Goal: Information Seeking & Learning: Compare options

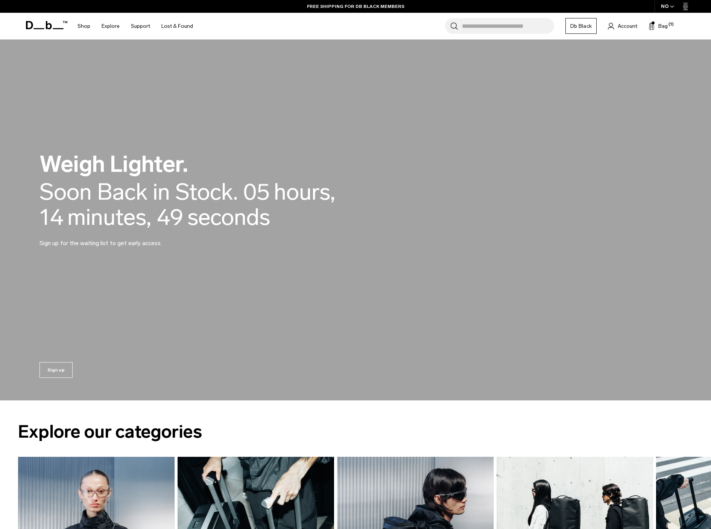
click at [508, 29] on input "Search for Bags, Luggage..." at bounding box center [508, 26] width 92 height 16
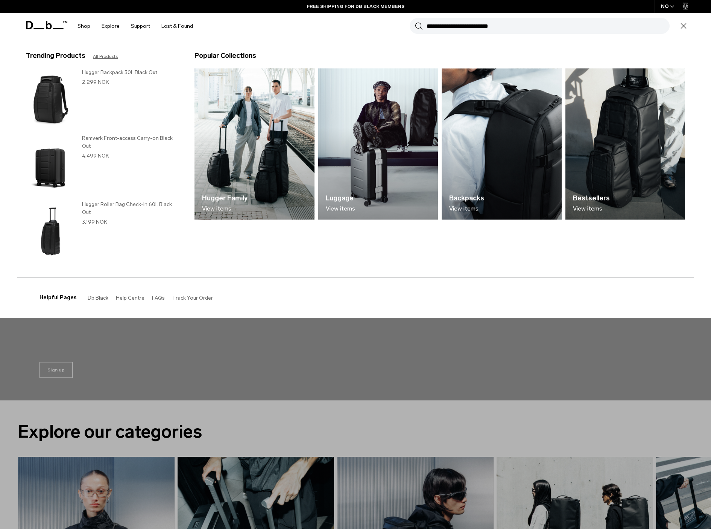
type input "*"
type input "******"
click at [415, 22] on button "Search" at bounding box center [419, 26] width 8 height 8
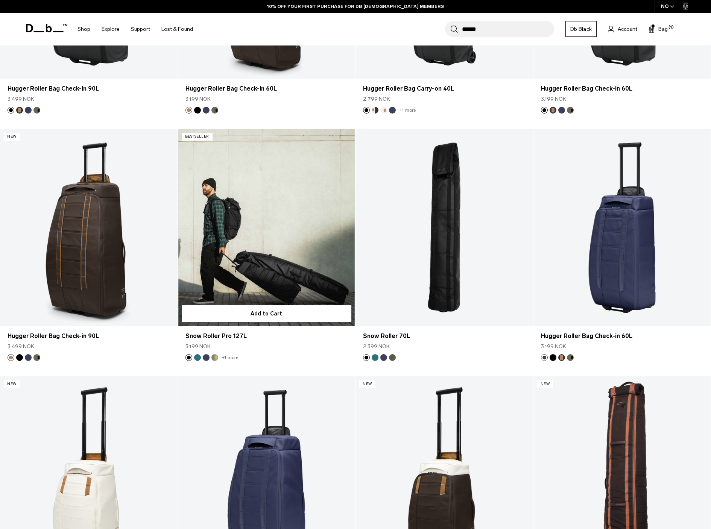
scroll to position [286, 0]
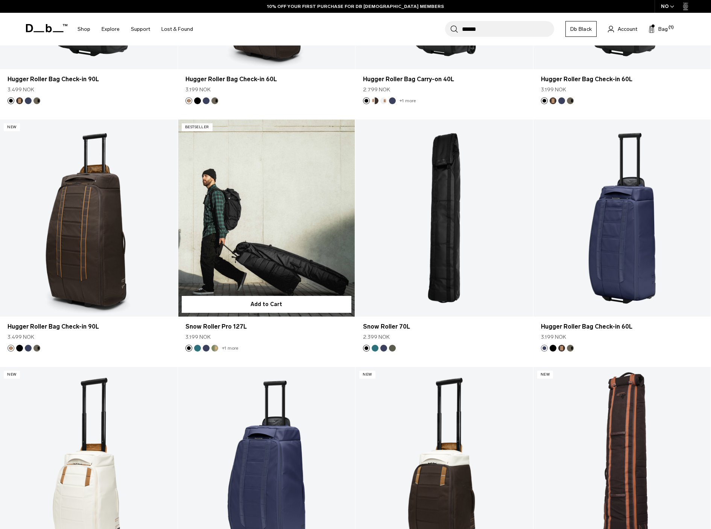
click at [294, 220] on link "Snow Roller Pro 127L" at bounding box center [267, 218] width 178 height 197
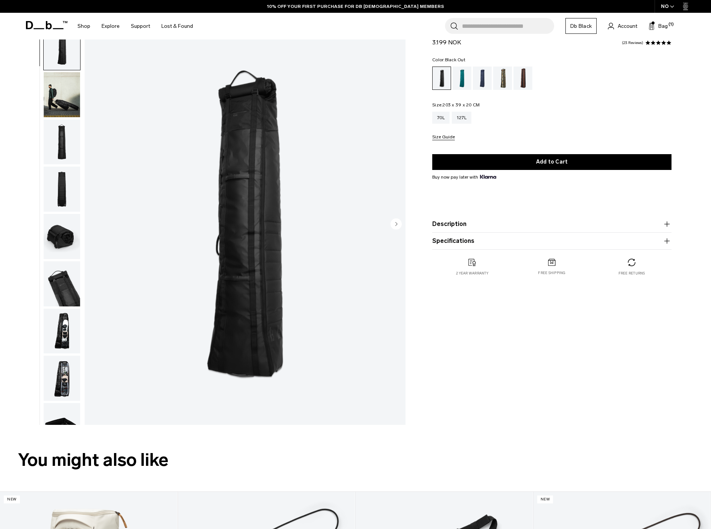
scroll to position [27, 0]
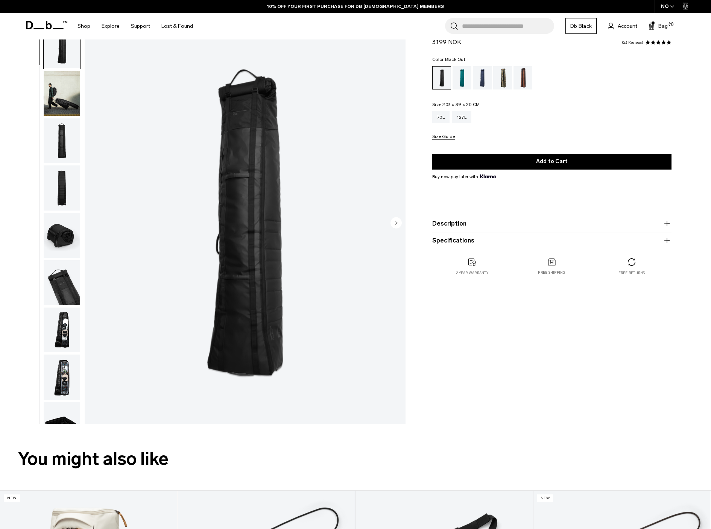
click at [64, 337] on img "button" at bounding box center [62, 330] width 37 height 45
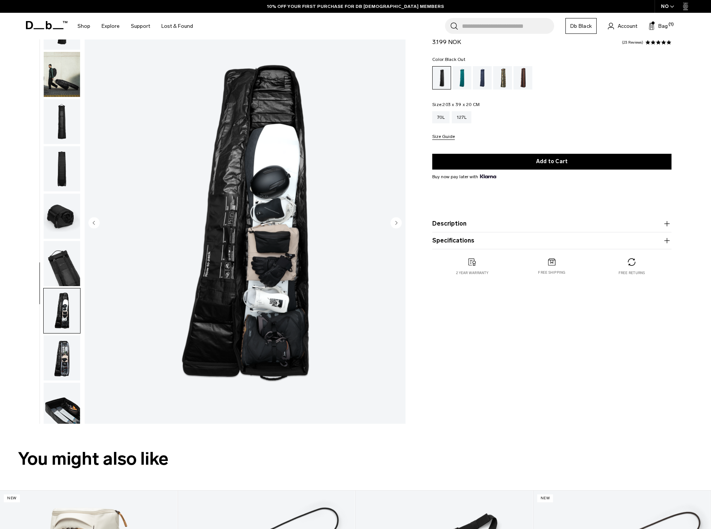
scroll to position [71, 0]
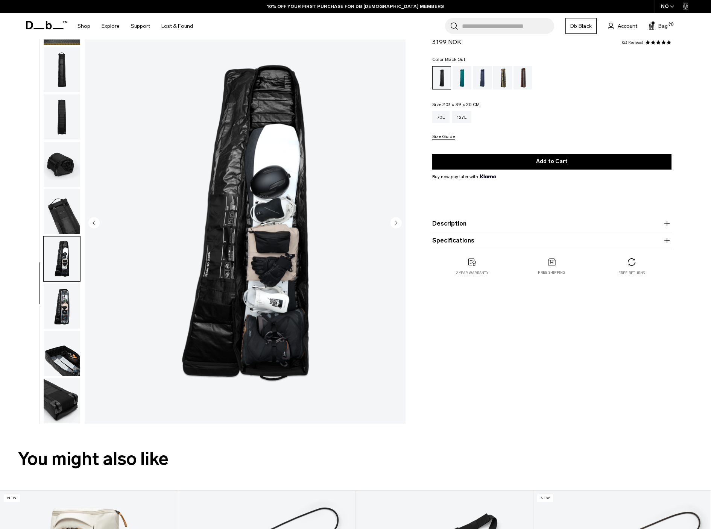
click at [64, 337] on img "button" at bounding box center [62, 353] width 37 height 45
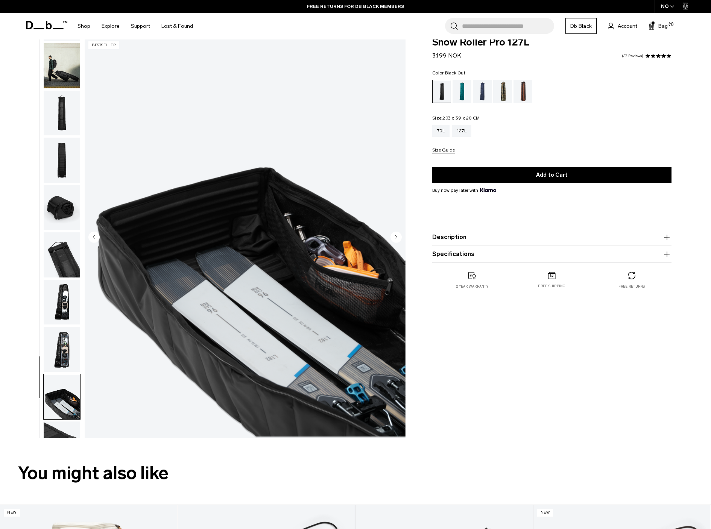
scroll to position [0, 0]
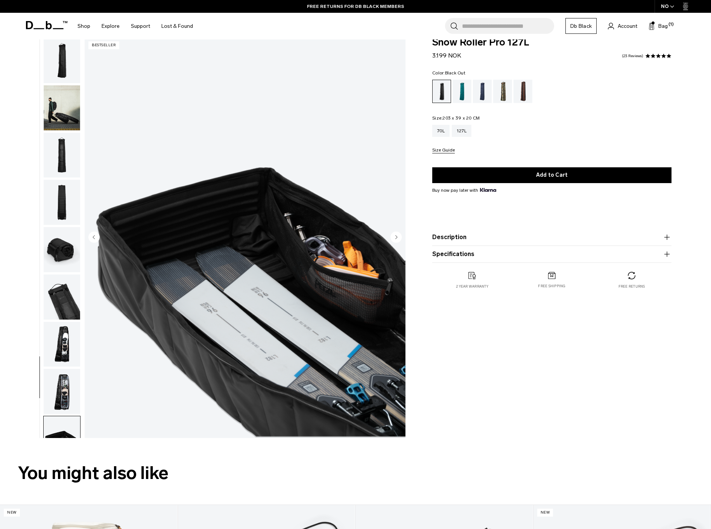
click at [453, 236] on button "Description" at bounding box center [551, 237] width 239 height 9
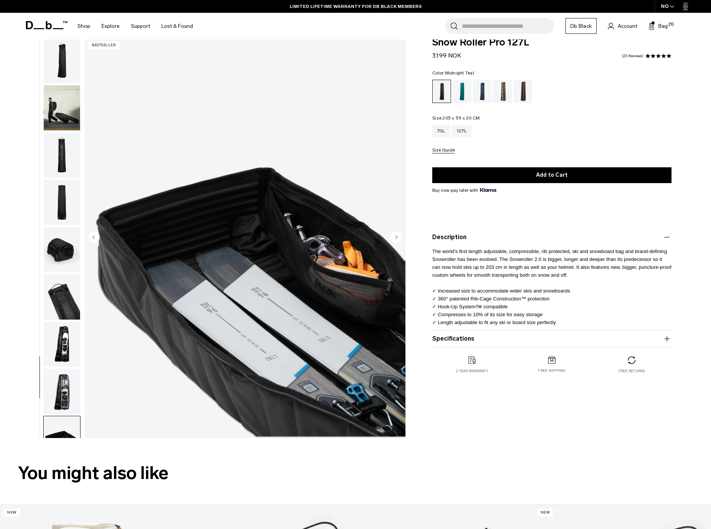
click at [467, 90] on div "Midnight Teal" at bounding box center [462, 91] width 19 height 23
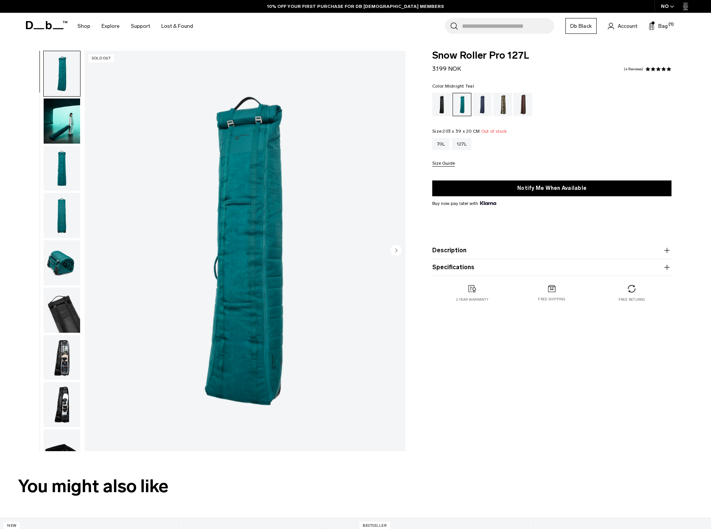
click at [473, 259] on product-accordion "Description The world's first length adjustable, compressible, rib protected, s…" at bounding box center [551, 250] width 239 height 17
click at [471, 252] on button "Description" at bounding box center [551, 250] width 239 height 9
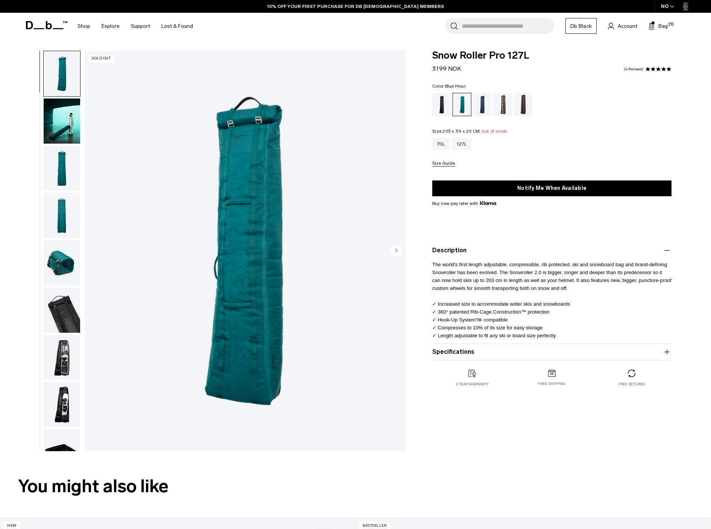
click at [483, 100] on div "Blue Hour" at bounding box center [482, 104] width 19 height 23
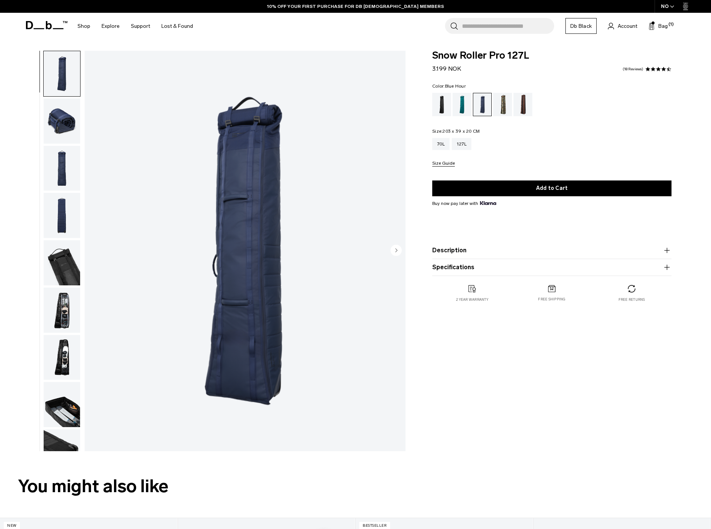
click at [470, 249] on button "Description" at bounding box center [551, 250] width 239 height 9
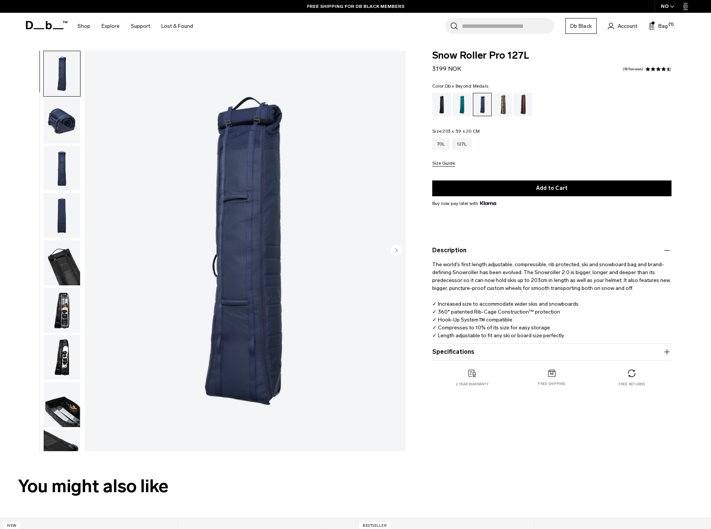
click at [506, 109] on div "Db x Beyond Medals" at bounding box center [502, 104] width 19 height 23
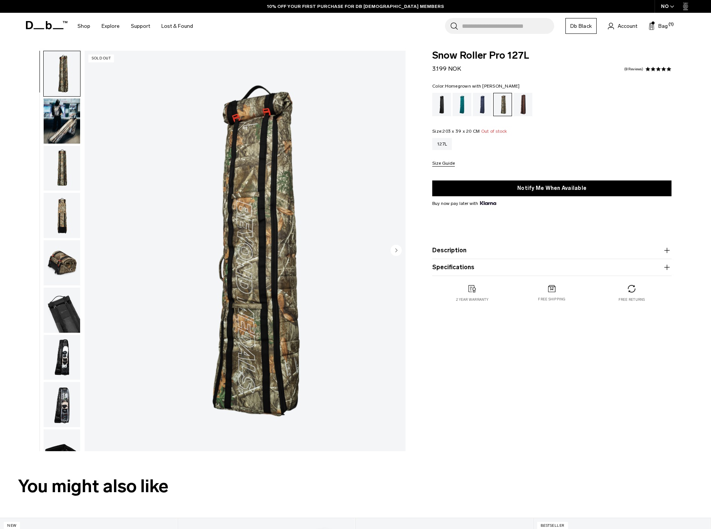
click at [526, 108] on div "Homegrown with Lu" at bounding box center [523, 104] width 19 height 23
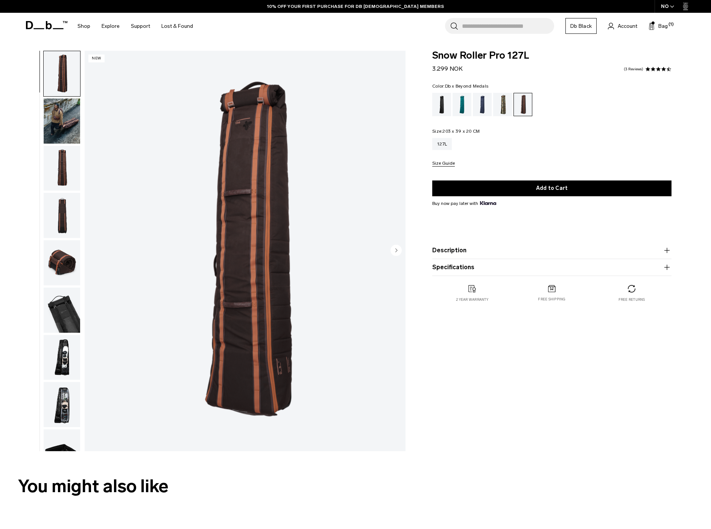
click at [501, 104] on div "Db x Beyond Medals" at bounding box center [502, 104] width 19 height 23
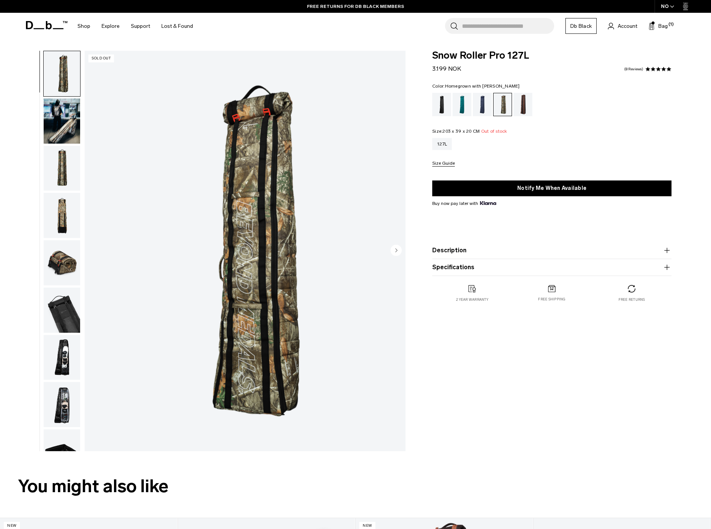
click at [530, 106] on div "Homegrown with Lu" at bounding box center [523, 104] width 19 height 23
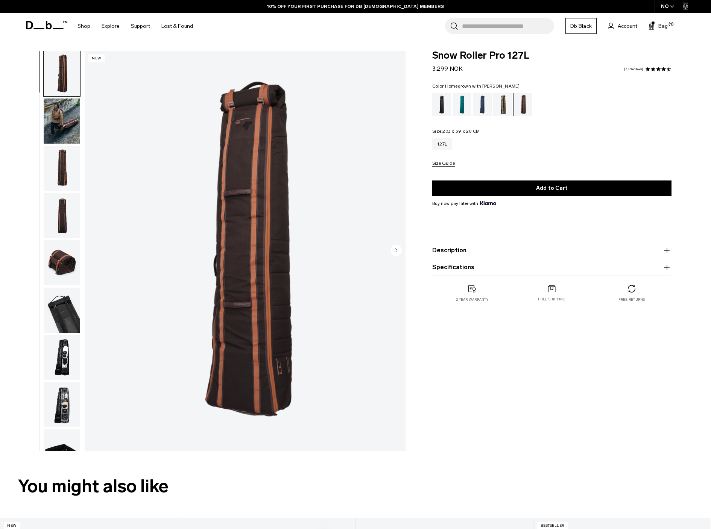
click at [670, 9] on span "button" at bounding box center [672, 7] width 4 height 6
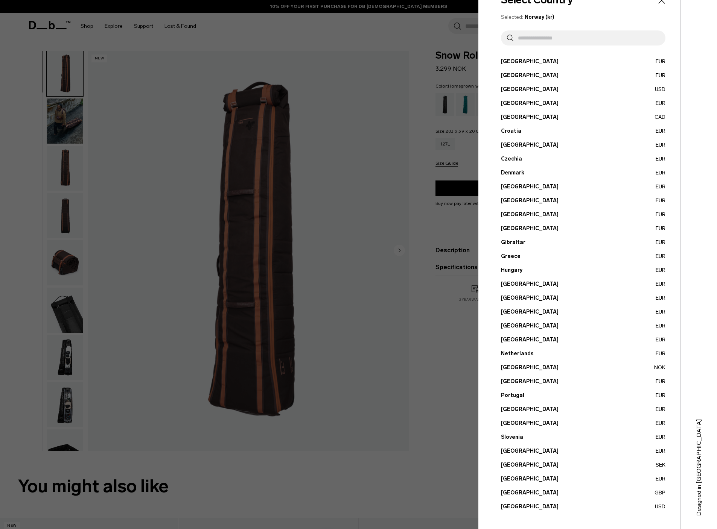
scroll to position [26, 0]
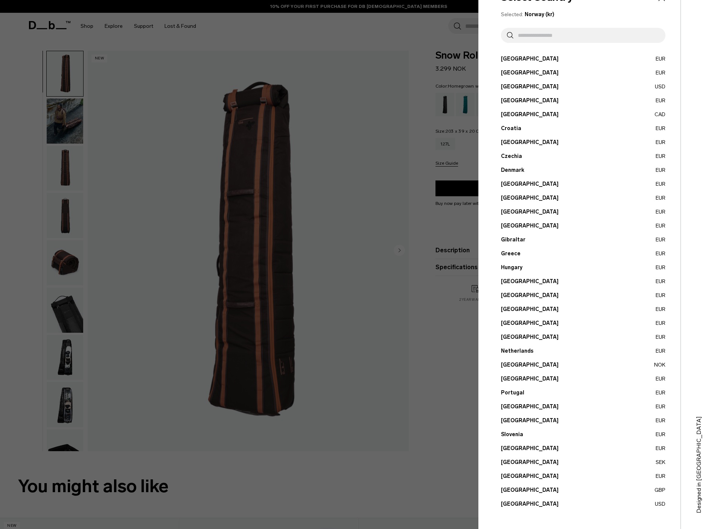
click at [513, 504] on button "United States USD" at bounding box center [583, 504] width 164 height 8
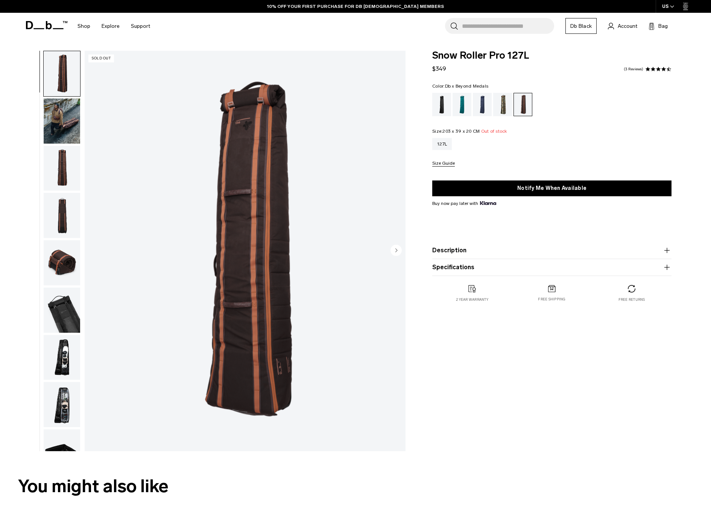
click at [502, 108] on div "Db x Beyond Medals" at bounding box center [502, 104] width 19 height 23
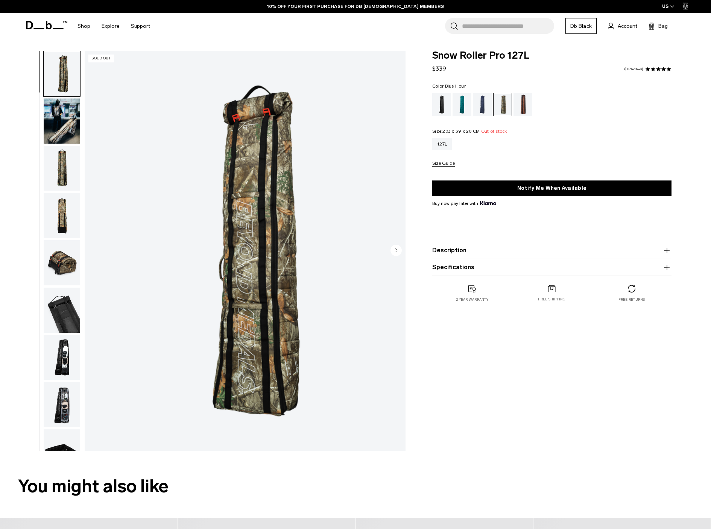
click at [487, 108] on div "Blue Hour" at bounding box center [482, 104] width 19 height 23
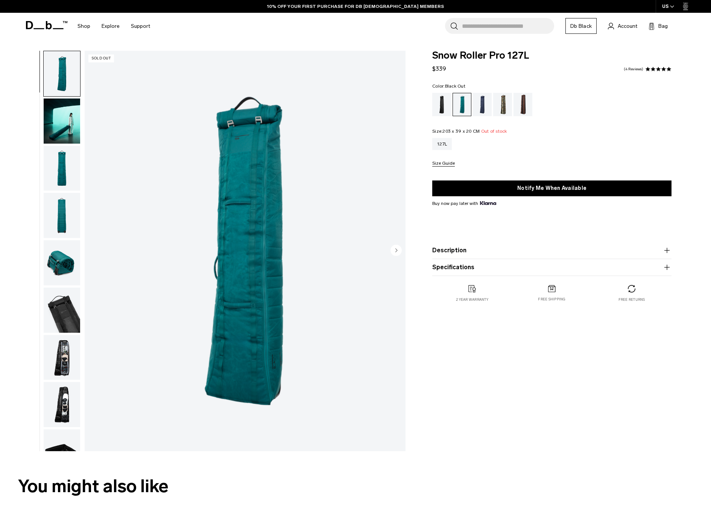
click at [439, 108] on div "Black Out" at bounding box center [441, 104] width 19 height 23
